Goal: Check status

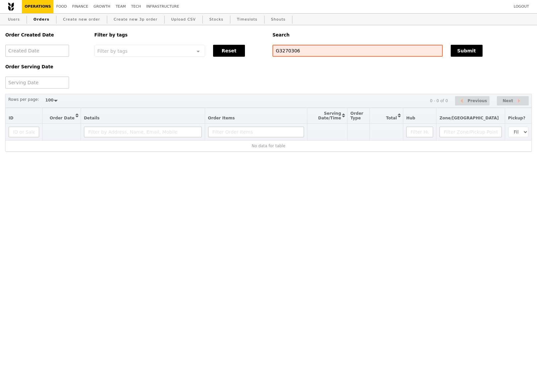
select select "100"
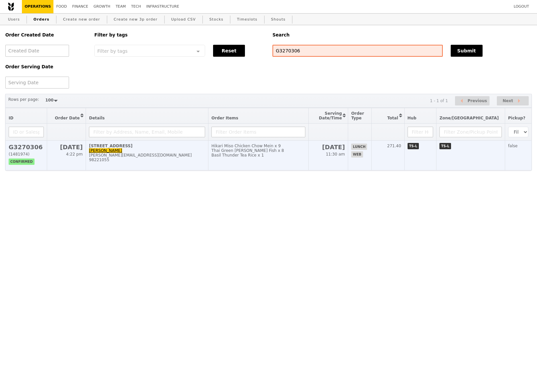
click at [37, 145] on td "G3270306 (1481974) confirmed" at bounding box center [26, 156] width 41 height 30
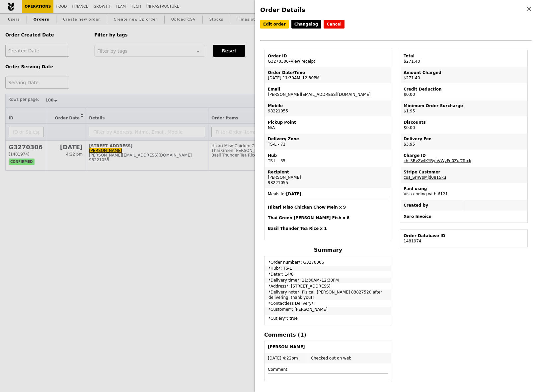
click at [302, 64] on td "Order ID G3270306 – View receipt" at bounding box center [328, 59] width 126 height 16
click at [306, 62] on link "View receipt" at bounding box center [303, 61] width 25 height 5
